Goal: Task Accomplishment & Management: Use online tool/utility

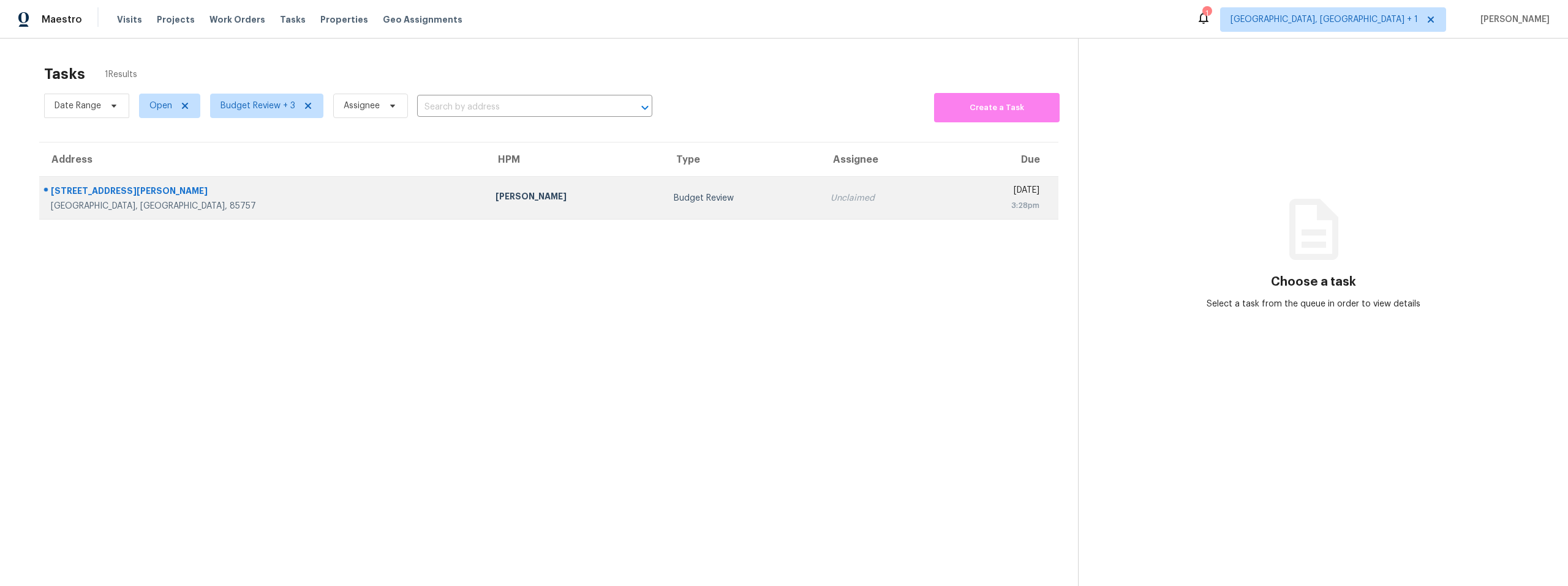
click at [121, 191] on div "[STREET_ADDRESS][PERSON_NAME]" at bounding box center [263, 192] width 425 height 15
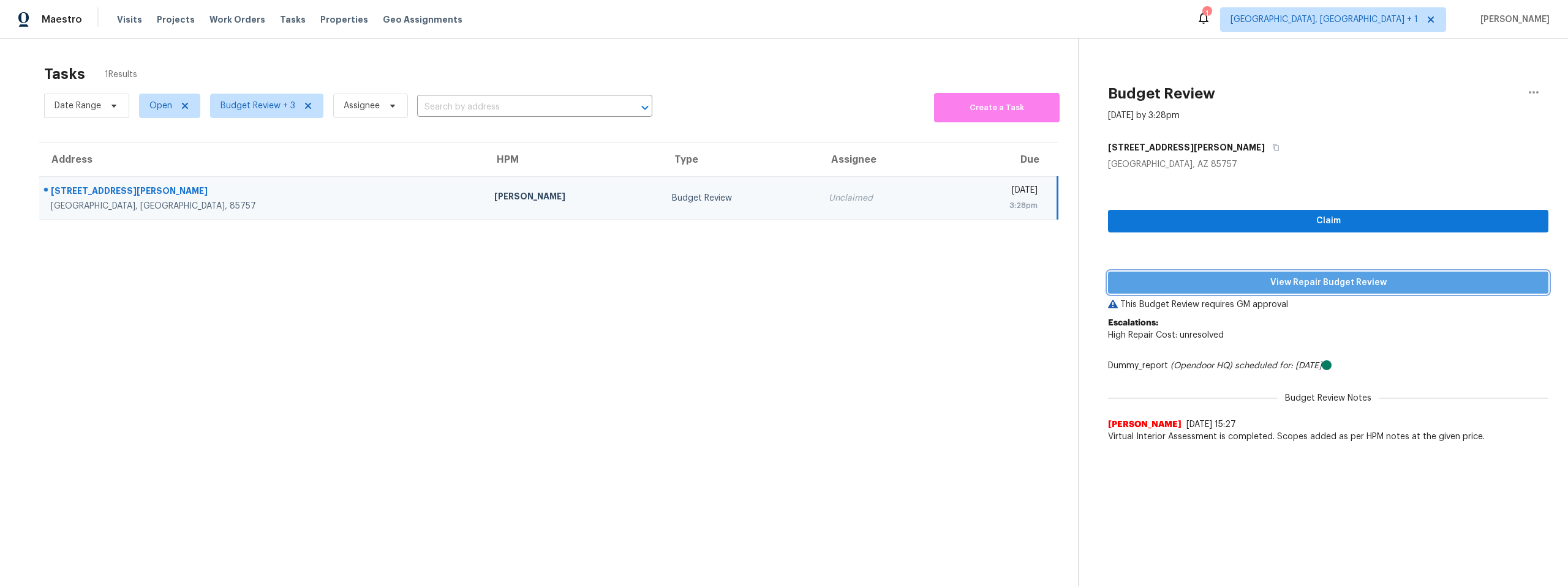
click at [1165, 279] on span "View Repair Budget Review" at bounding box center [1327, 283] width 421 height 15
